Goal: Check status: Check status

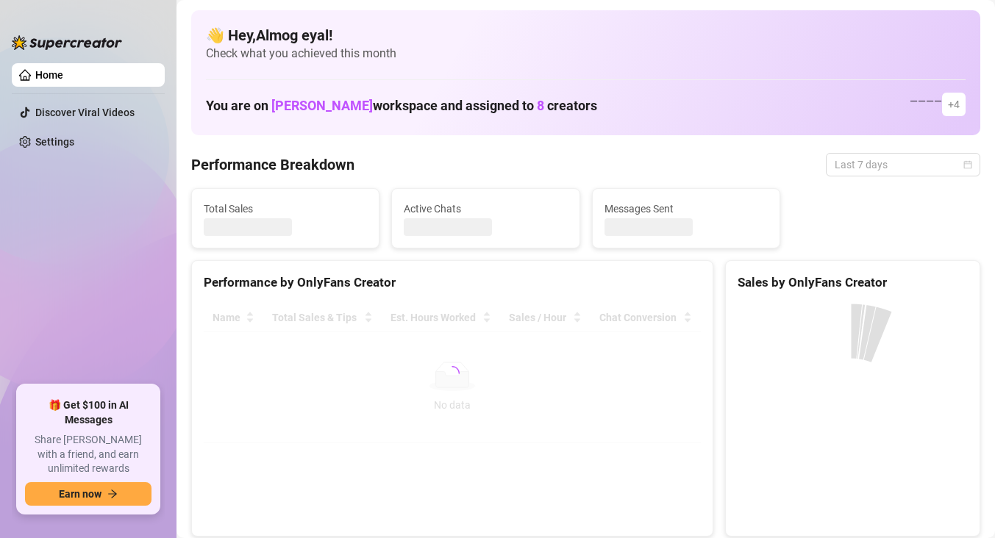
click at [885, 161] on span "Last 7 days" at bounding box center [903, 165] width 137 height 22
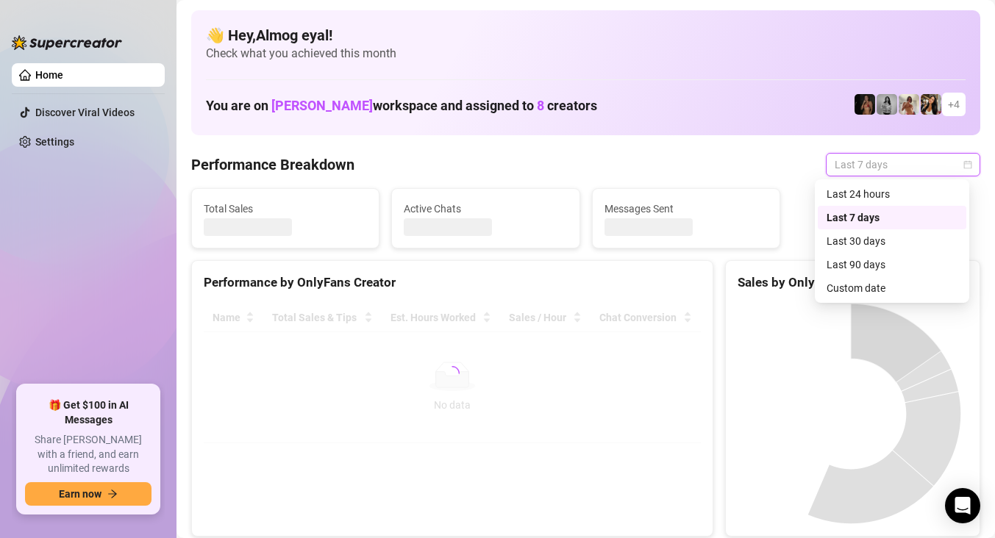
click at [874, 291] on div "Custom date" at bounding box center [892, 288] width 131 height 16
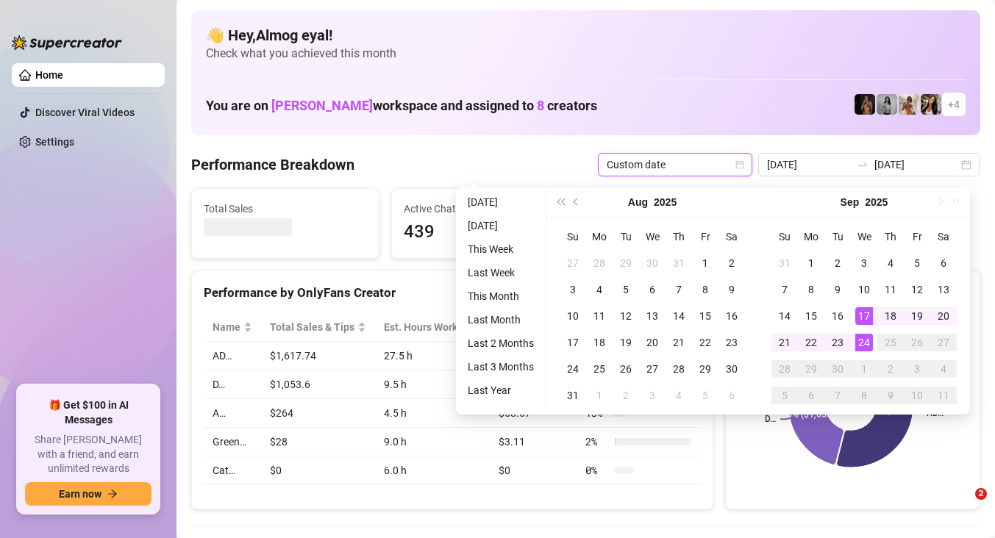
type input "[DATE]"
click at [869, 341] on div "24" at bounding box center [864, 343] width 18 height 18
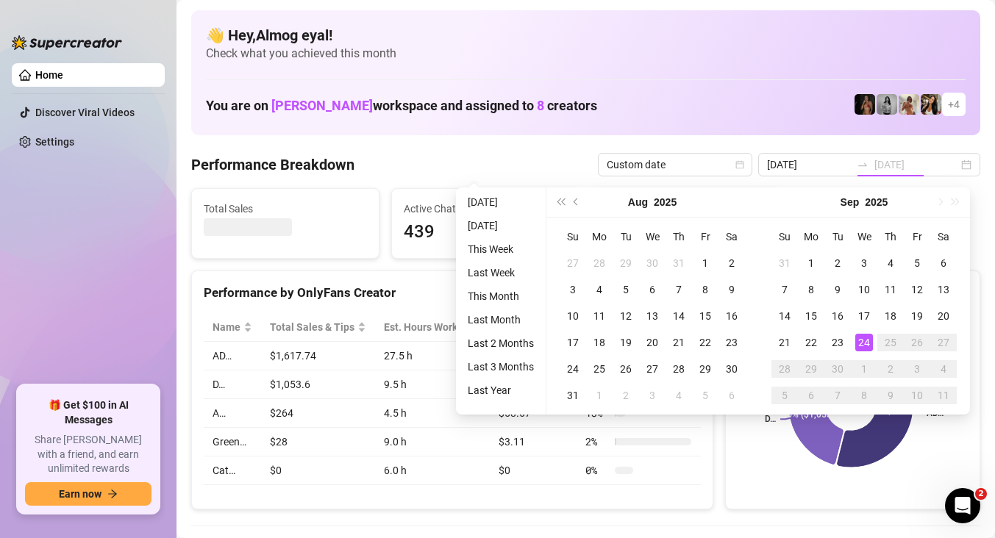
click at [869, 341] on div "24" at bounding box center [864, 343] width 18 height 18
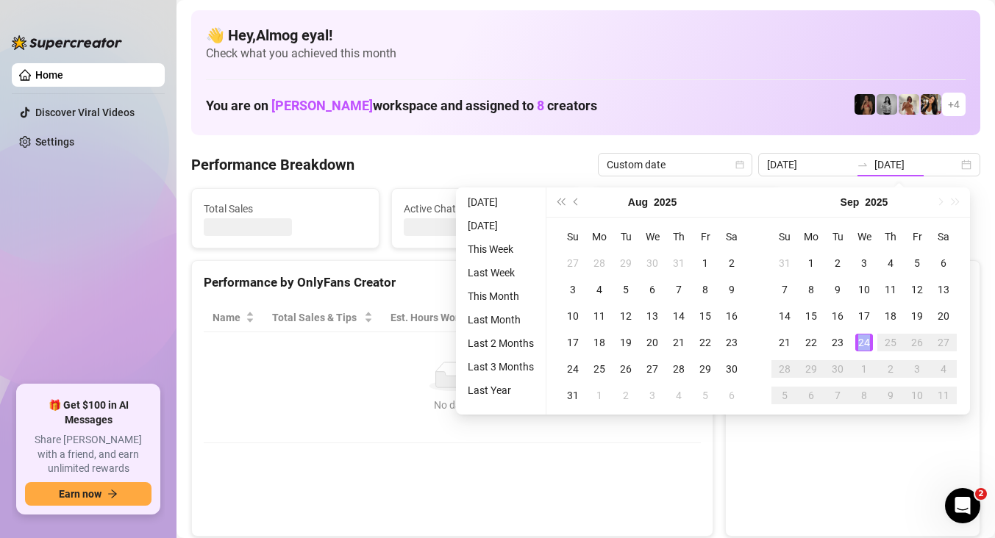
type input "[DATE]"
